Goal: Task Accomplishment & Management: Manage account settings

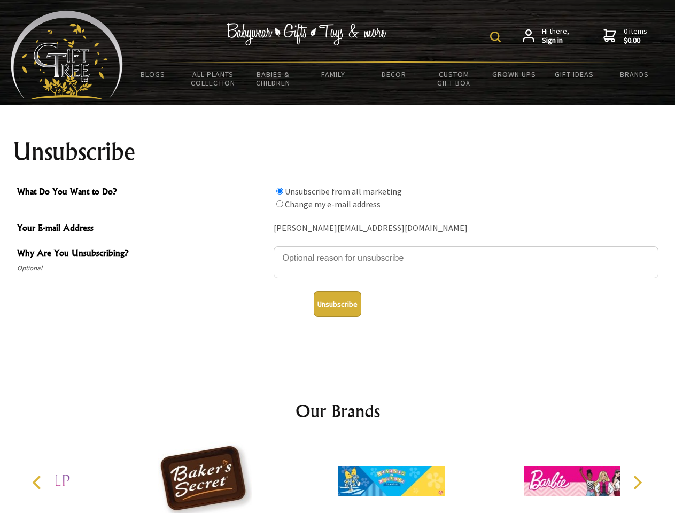
click at [497, 37] on img at bounding box center [495, 37] width 11 height 11
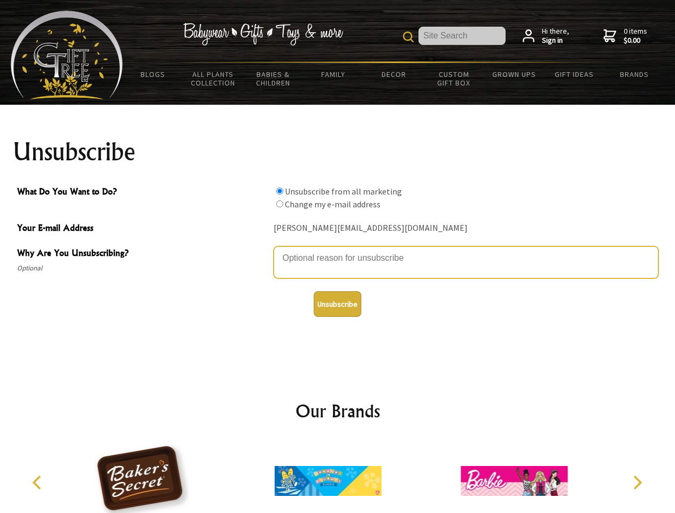
click at [338, 250] on textarea "Why Are You Unsubscribing?" at bounding box center [466, 263] width 385 height 32
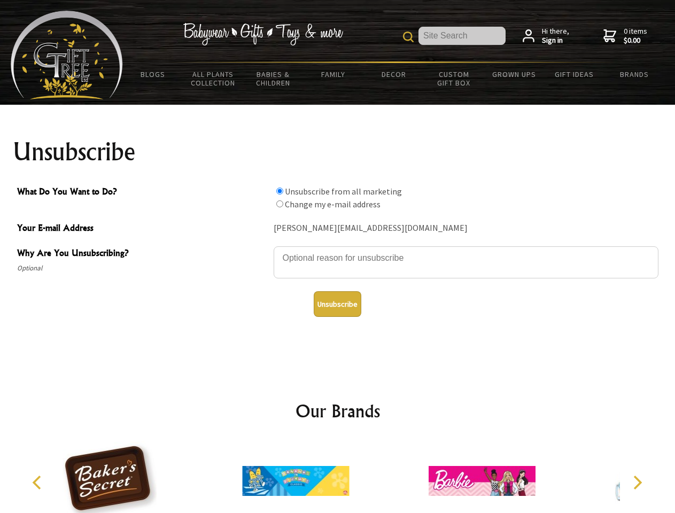
click at [280, 191] on input "What Do You Want to Do?" at bounding box center [279, 191] width 7 height 7
click at [280, 204] on input "What Do You Want to Do?" at bounding box center [279, 204] width 7 height 7
radio input "true"
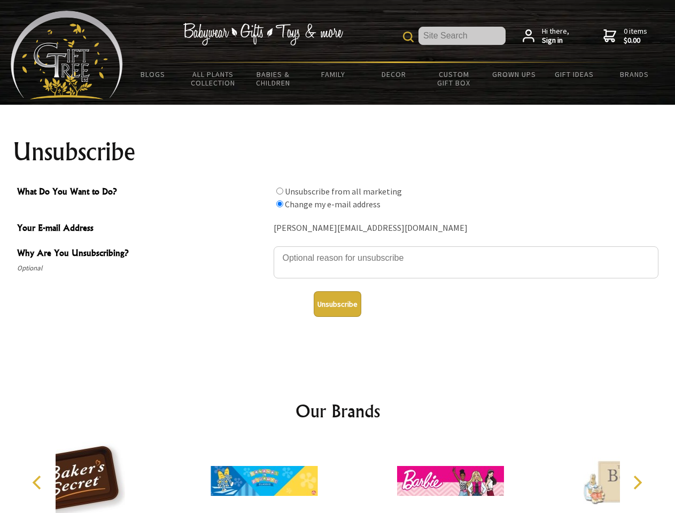
click at [337, 304] on button "Unsubscribe" at bounding box center [338, 304] width 48 height 26
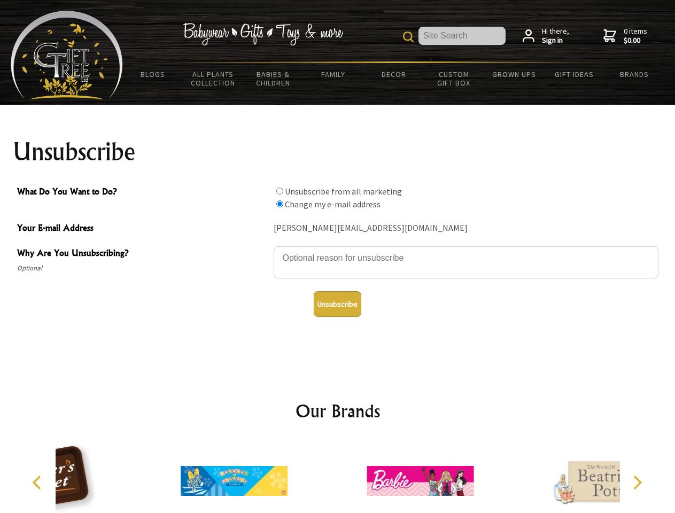
click at [39, 483] on icon "Previous" at bounding box center [38, 483] width 14 height 14
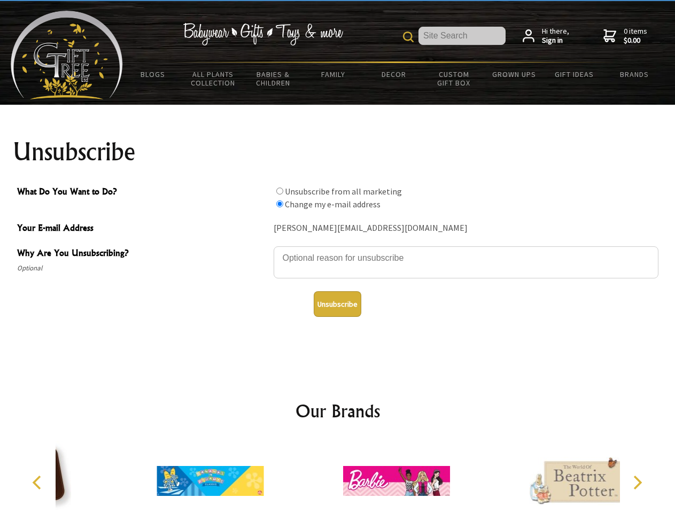
click at [637, 483] on icon "Next" at bounding box center [637, 483] width 14 height 14
